Goal: Information Seeking & Learning: Learn about a topic

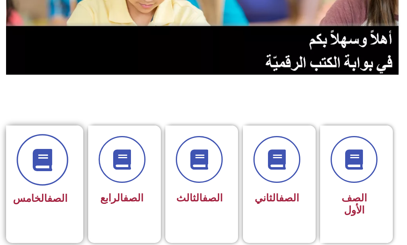
scroll to position [121, 0]
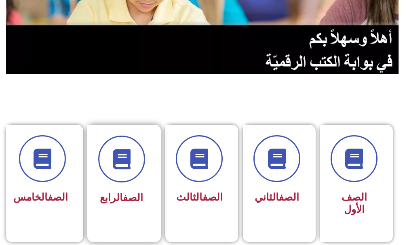
click at [110, 184] on div "الصف الرابع" at bounding box center [121, 172] width 47 height 72
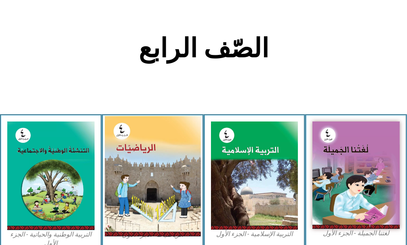
scroll to position [202, 0]
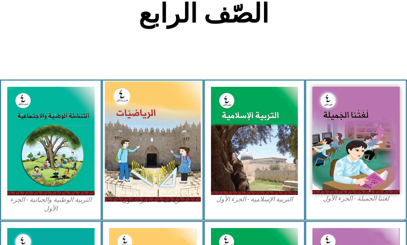
click at [118, 180] on img at bounding box center [153, 141] width 96 height 121
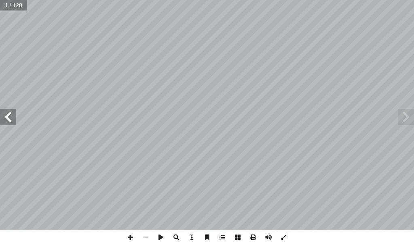
click at [11, 122] on span at bounding box center [8, 117] width 16 height 16
click at [11, 121] on span at bounding box center [8, 117] width 16 height 16
click at [12, 121] on span at bounding box center [8, 117] width 16 height 16
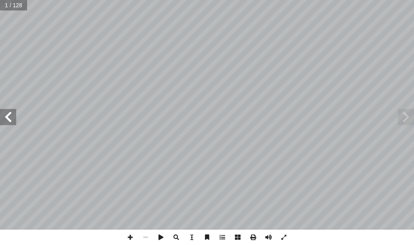
click at [15, 117] on span at bounding box center [8, 117] width 16 height 16
click at [16, 116] on span at bounding box center [8, 117] width 16 height 16
click at [15, 115] on span at bounding box center [8, 117] width 16 height 16
click at [402, 116] on span at bounding box center [406, 117] width 16 height 16
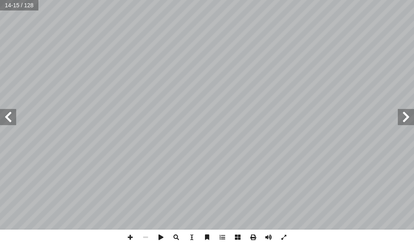
click at [11, 120] on span at bounding box center [8, 117] width 16 height 16
click at [410, 112] on span at bounding box center [406, 117] width 16 height 16
click at [409, 112] on span at bounding box center [406, 117] width 16 height 16
click at [5, 122] on span at bounding box center [8, 117] width 16 height 16
click at [5, 121] on span at bounding box center [8, 117] width 16 height 16
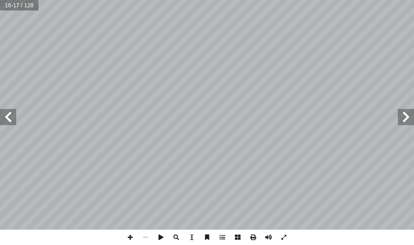
click at [411, 124] on span at bounding box center [406, 117] width 16 height 16
click at [411, 123] on span at bounding box center [406, 117] width 16 height 16
click at [14, 121] on span at bounding box center [8, 117] width 16 height 16
click at [128, 243] on span at bounding box center [130, 237] width 15 height 15
click at [131, 237] on span at bounding box center [130, 237] width 15 height 15
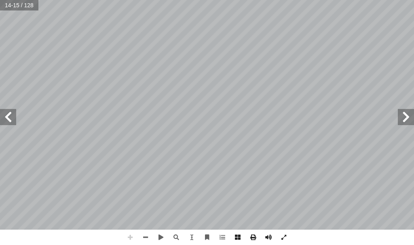
drag, startPoint x: 138, startPoint y: 237, endPoint x: 146, endPoint y: 247, distance: 12.9
click at [146, 34] on html "الصفحة الرئيسية الصف الأول الصف الثاني الصف الثالث الصف الرابع الصف الخامس الصف…" at bounding box center [207, 17] width 414 height 34
click at [148, 235] on span at bounding box center [145, 237] width 15 height 15
click at [127, 241] on span at bounding box center [130, 237] width 15 height 15
click at [0, 120] on span at bounding box center [8, 117] width 16 height 16
